Goal: Browse casually

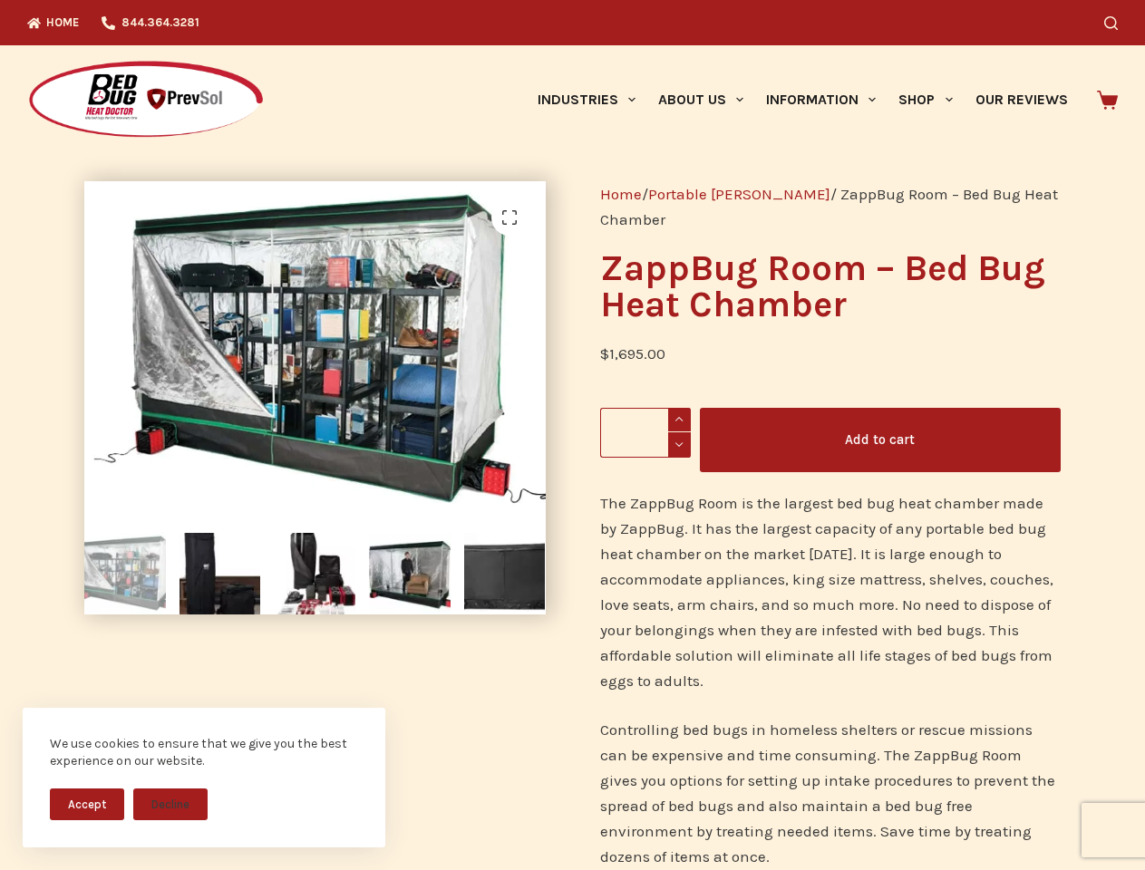
click at [573, 435] on div "Home / Portable [PERSON_NAME] / ZappBug Room – Bed Bug Heat Chamber ZappBug Roo…" at bounding box center [830, 861] width 515 height 1415
click at [87, 804] on button "Accept" at bounding box center [87, 805] width 74 height 32
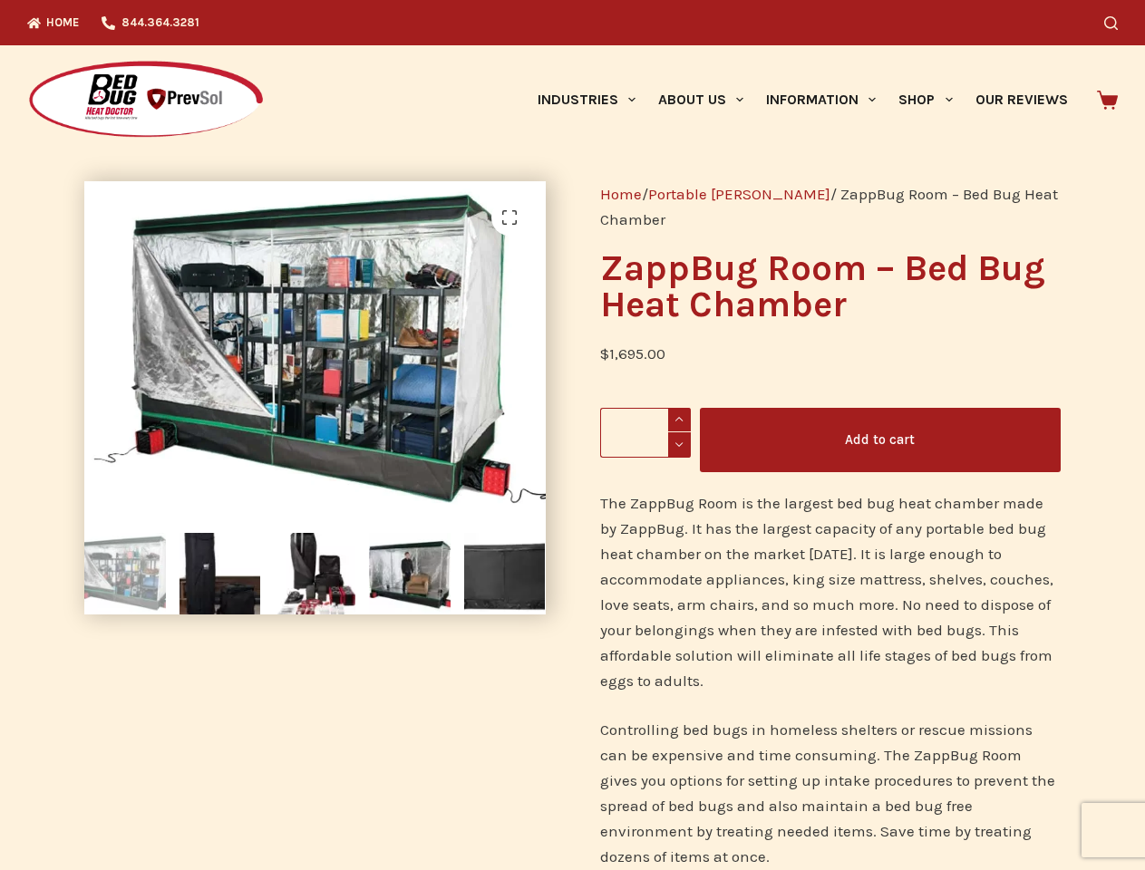
click at [170, 804] on button "Decline" at bounding box center [170, 818] width 74 height 32
click at [1118, 23] on icon "Search" at bounding box center [1111, 23] width 14 height 14
click at [593, 100] on link "Industries" at bounding box center [586, 99] width 121 height 109
click at [708, 100] on link "About Us" at bounding box center [700, 99] width 108 height 109
click at [828, 100] on link "Information" at bounding box center [821, 99] width 132 height 109
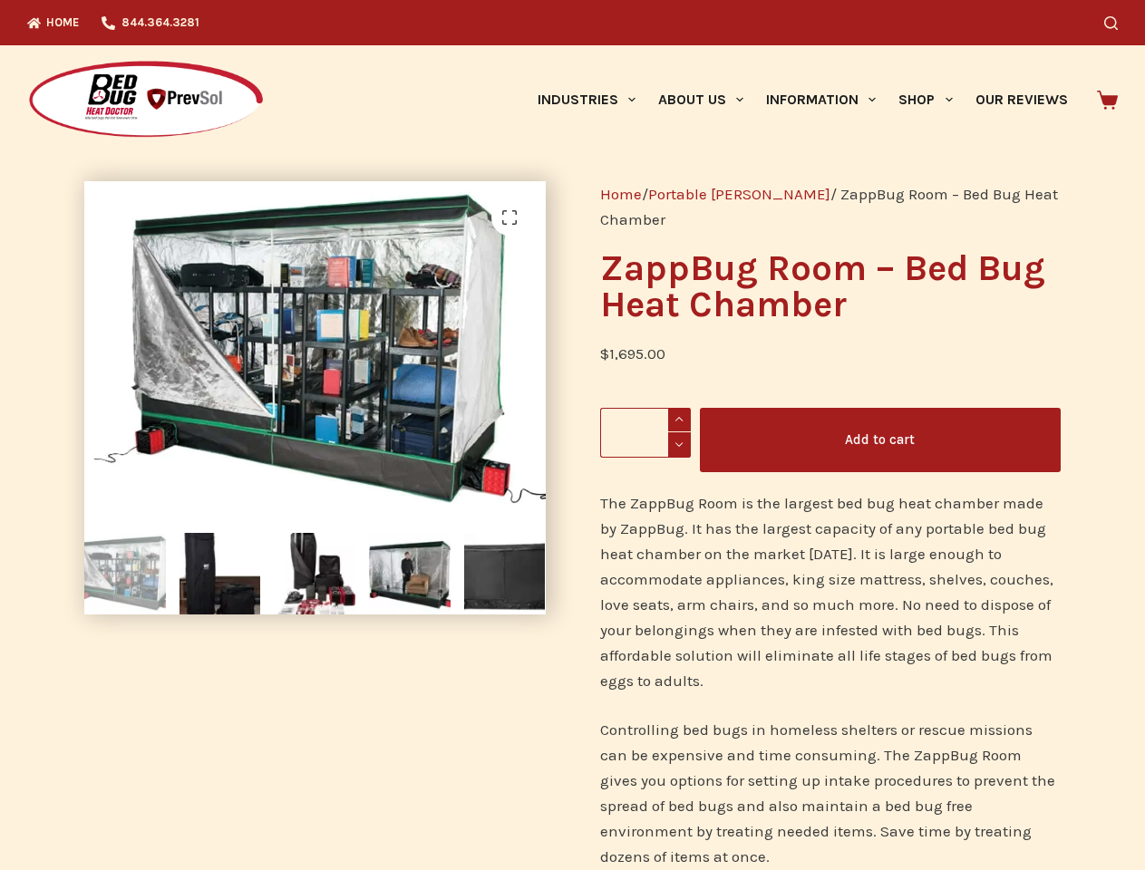
click at [933, 100] on link "Shop" at bounding box center [925, 99] width 76 height 109
